Goal: Check status: Check status

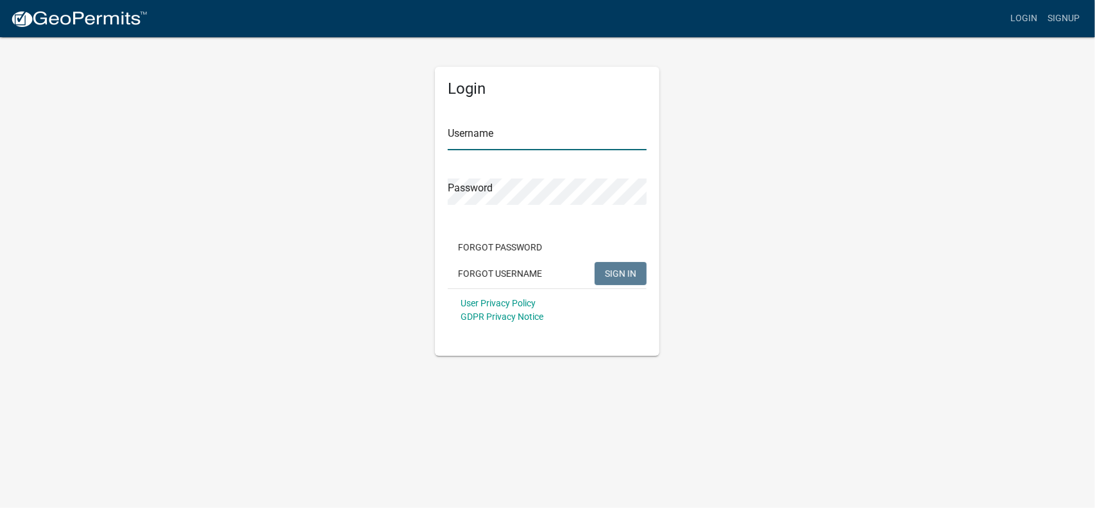
type input "desi67"
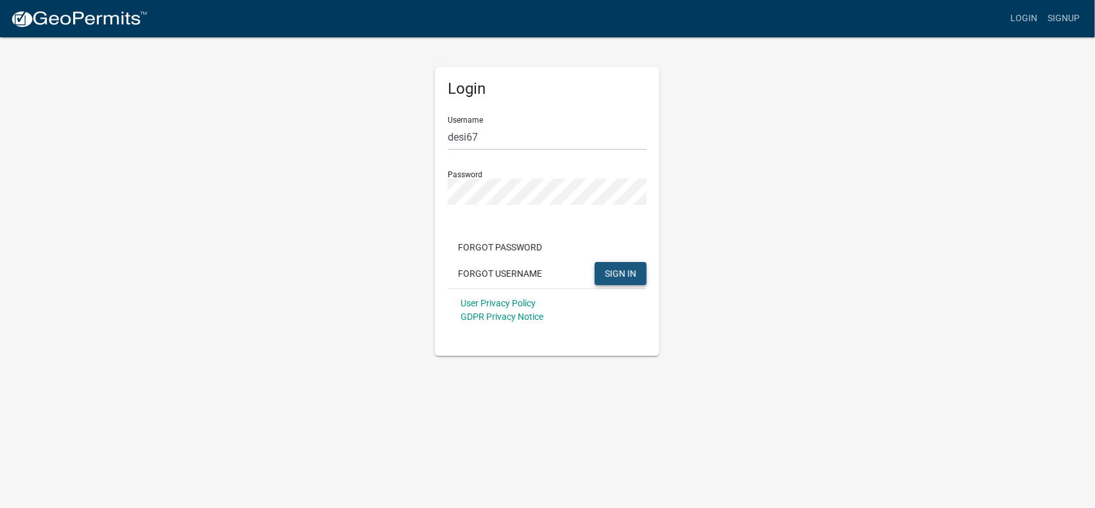
click at [633, 269] on span "SIGN IN" at bounding box center [620, 273] width 31 height 10
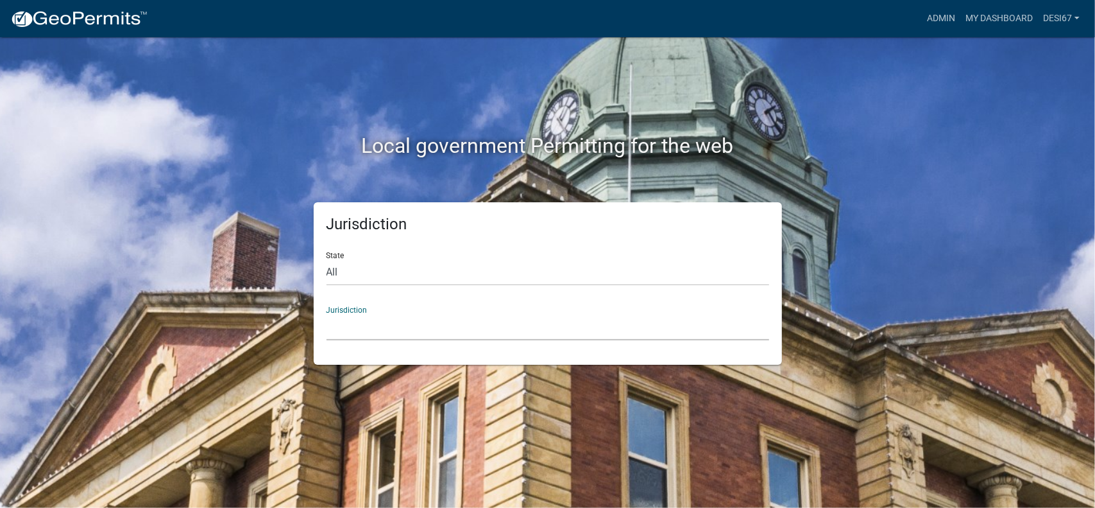
click at [398, 315] on select "[GEOGRAPHIC_DATA], [US_STATE] [GEOGRAPHIC_DATA], [US_STATE][PERSON_NAME][GEOGRA…" at bounding box center [548, 327] width 443 height 26
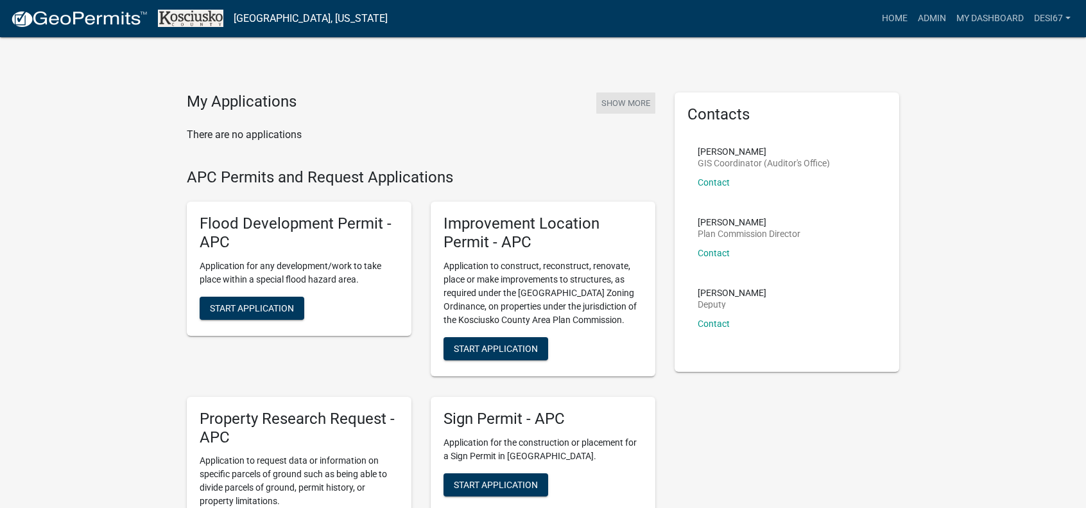
click at [615, 101] on button "Show More" at bounding box center [625, 102] width 59 height 21
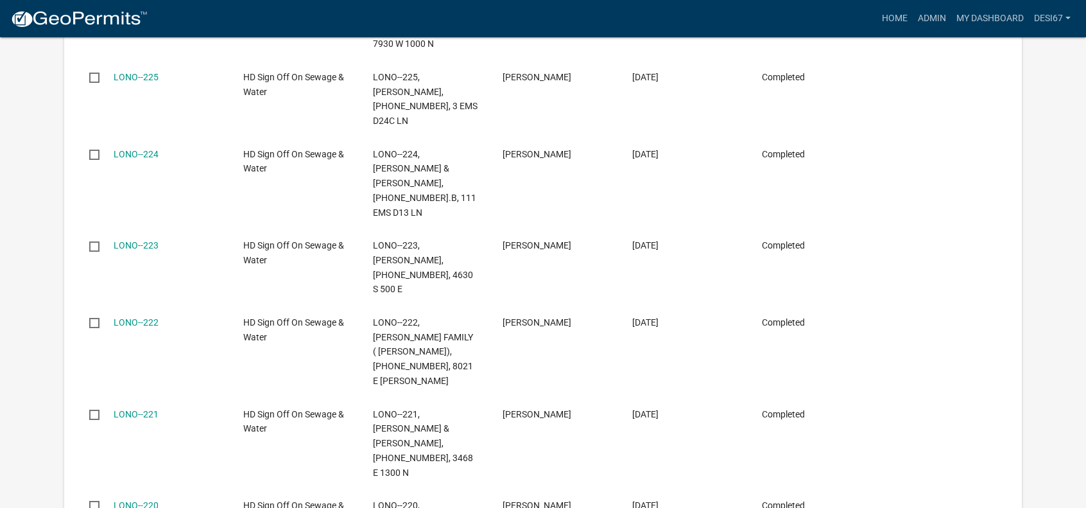
scroll to position [619, 0]
